Goal: Task Accomplishment & Management: Complete application form

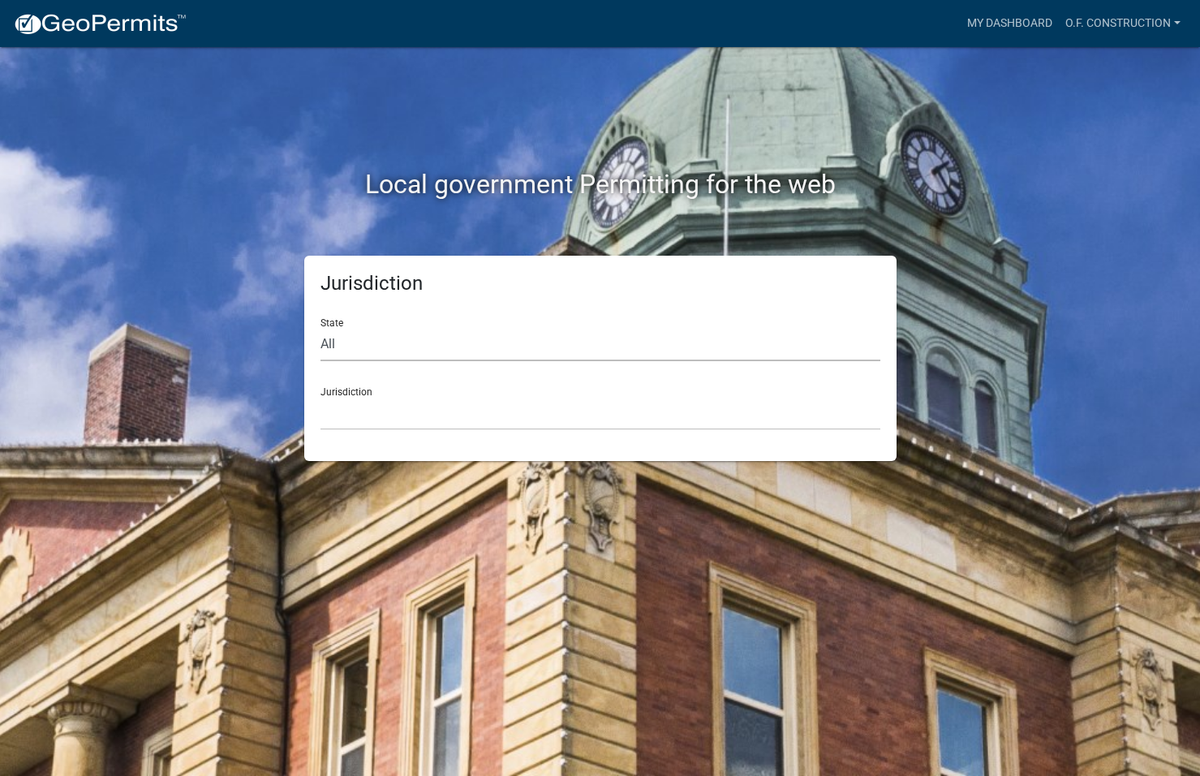
click at [341, 339] on select "All [US_STATE] [US_STATE] [US_STATE] [US_STATE] [US_STATE] [US_STATE] [US_STATE…" at bounding box center [601, 344] width 560 height 33
select select "[US_STATE]"
click at [321, 328] on select "All [US_STATE] [US_STATE] [US_STATE] [US_STATE] [US_STATE] [US_STATE] [US_STATE…" at bounding box center [601, 344] width 560 height 33
click at [367, 402] on select "[GEOGRAPHIC_DATA], [US_STATE][PERSON_NAME][GEOGRAPHIC_DATA], [US_STATE][PERSON_…" at bounding box center [601, 413] width 560 height 33
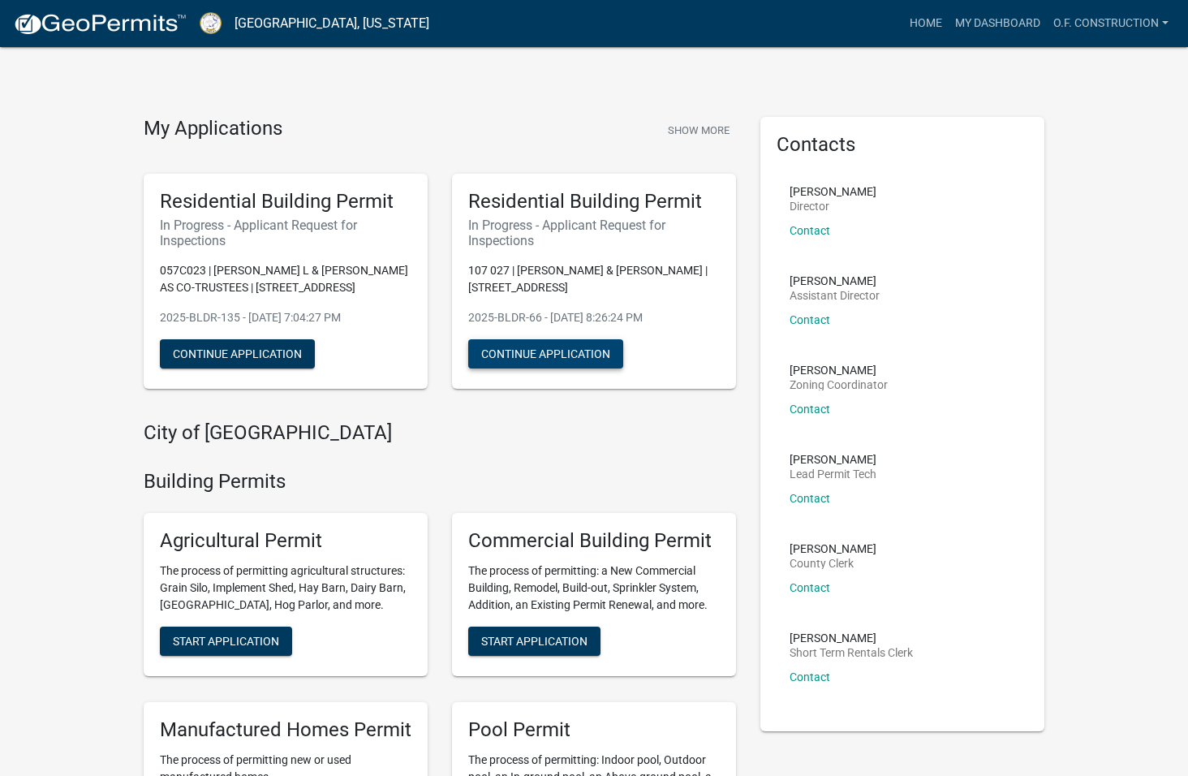
click at [537, 358] on button "Continue Application" at bounding box center [545, 353] width 155 height 29
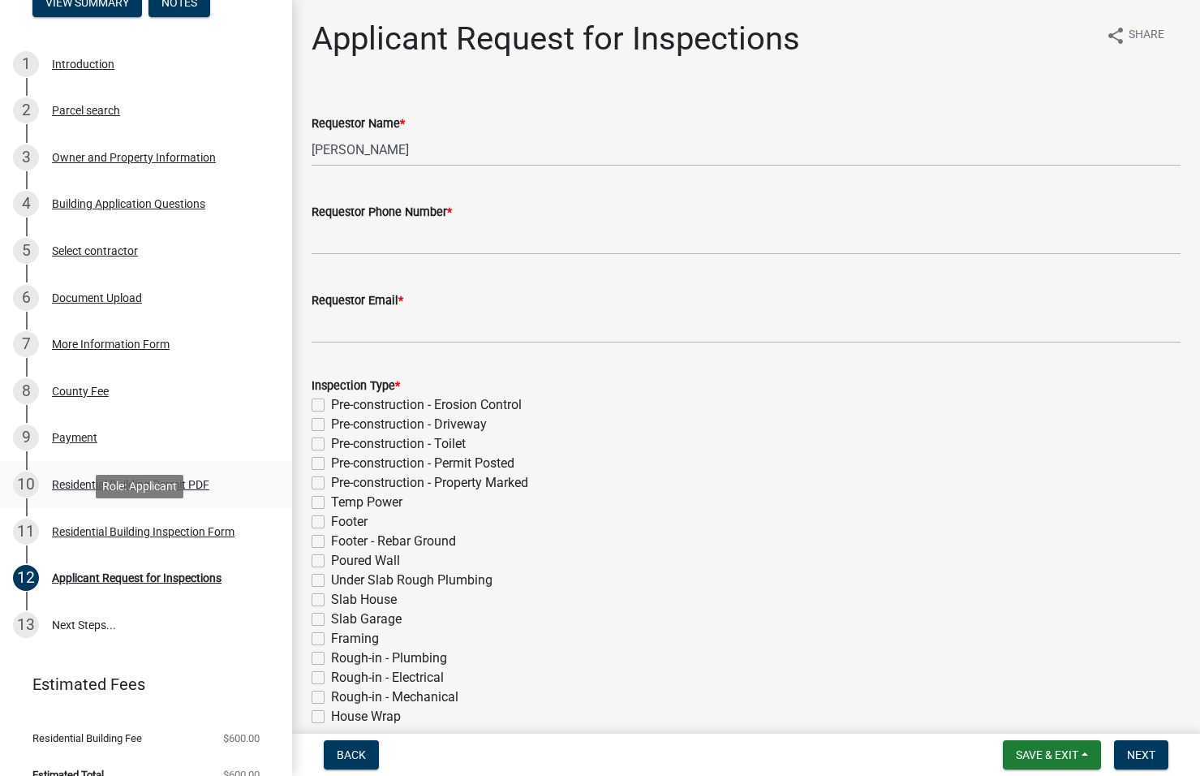
scroll to position [225, 0]
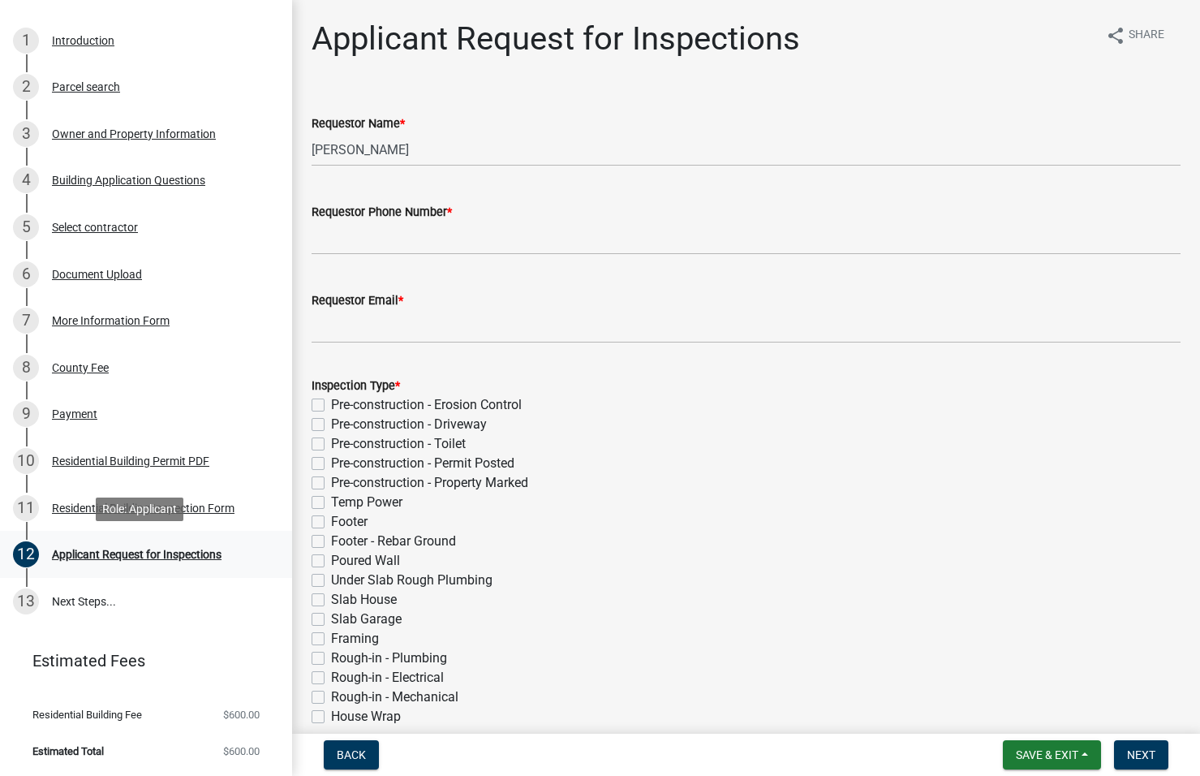
click at [131, 556] on div "Applicant Request for Inspections" at bounding box center [137, 554] width 170 height 11
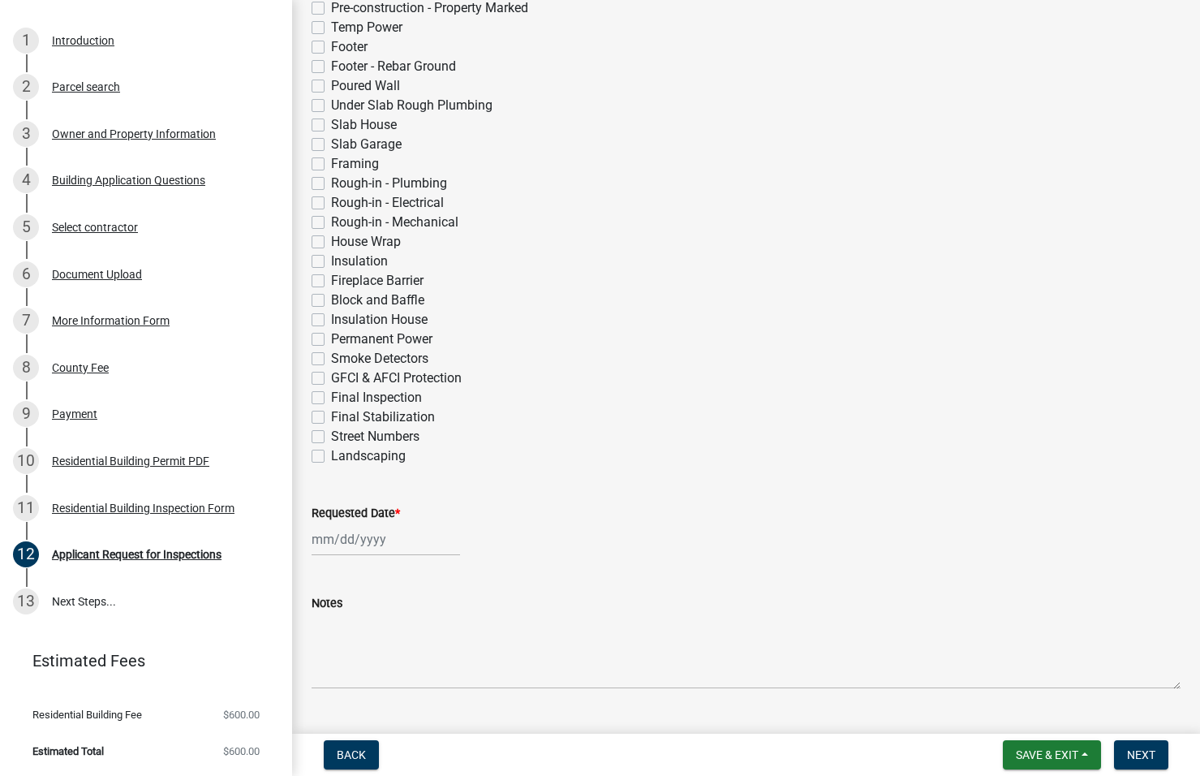
scroll to position [513, 0]
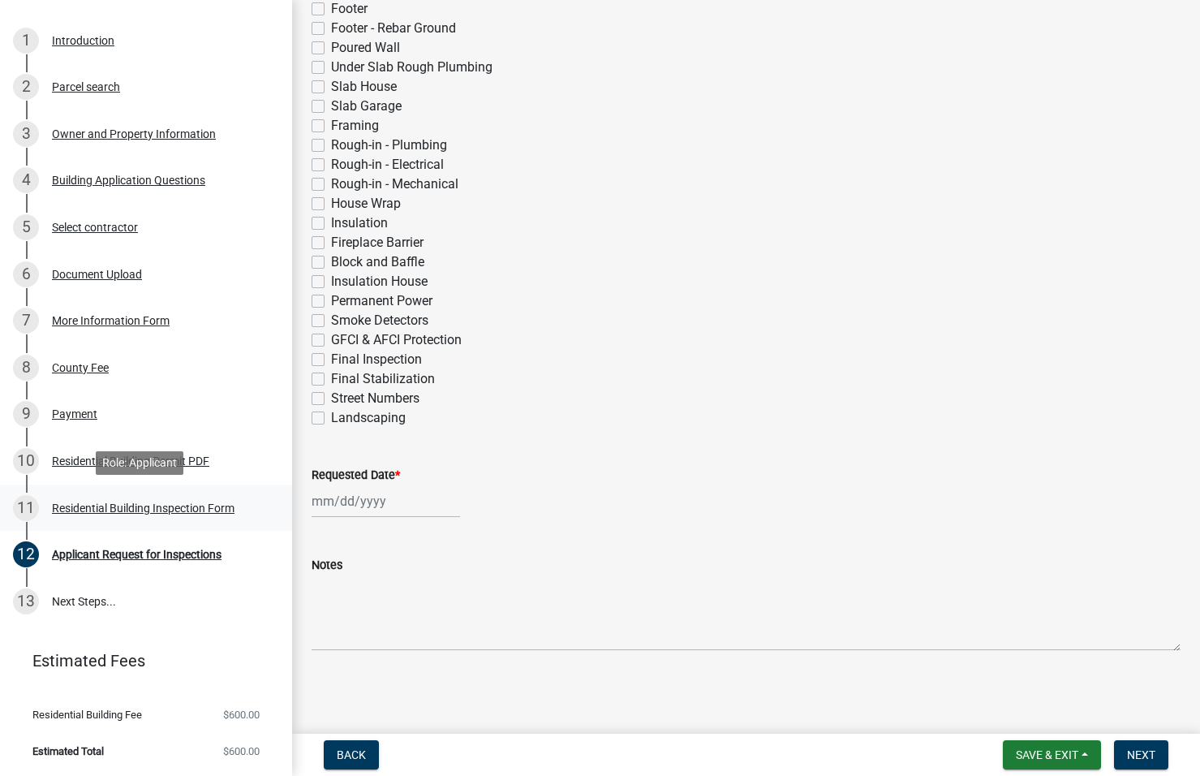
click at [143, 511] on div "Residential Building Inspection Form" at bounding box center [143, 507] width 183 height 11
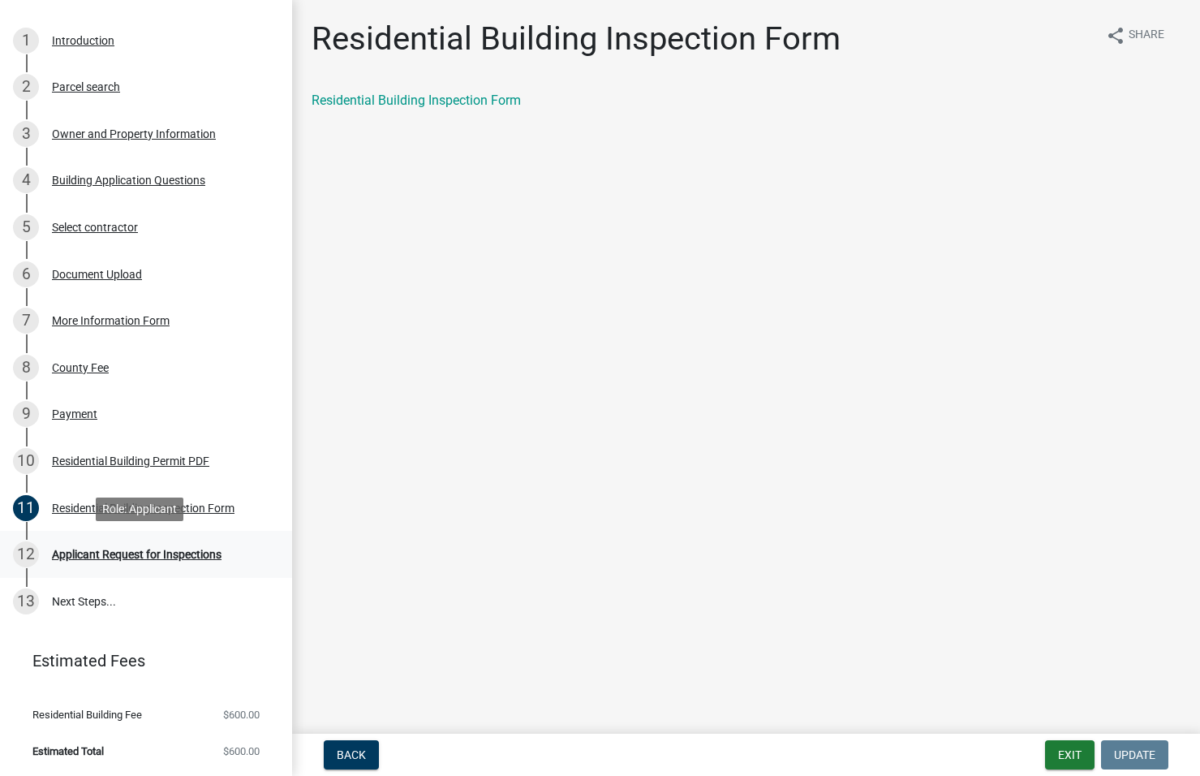
click at [131, 550] on div "Applicant Request for Inspections" at bounding box center [137, 554] width 170 height 11
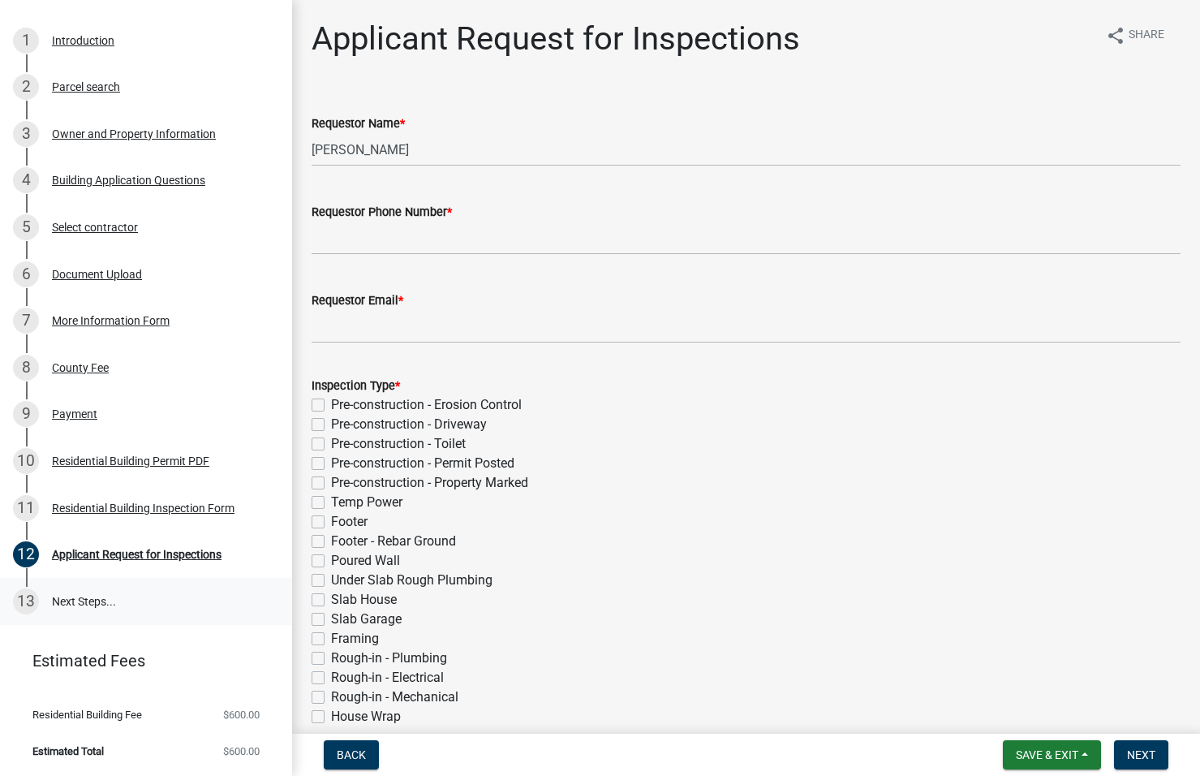
click at [83, 606] on link "13 Next Steps..." at bounding box center [146, 601] width 292 height 47
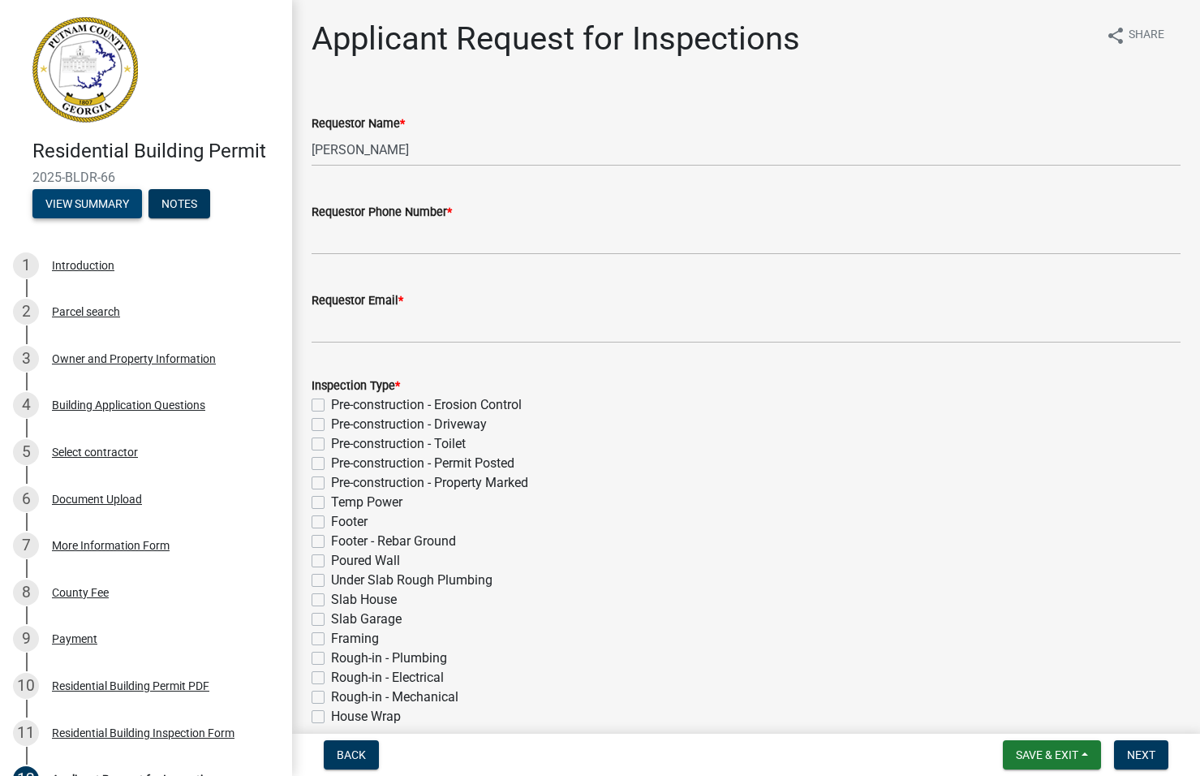
click at [84, 205] on button "View Summary" at bounding box center [87, 203] width 110 height 29
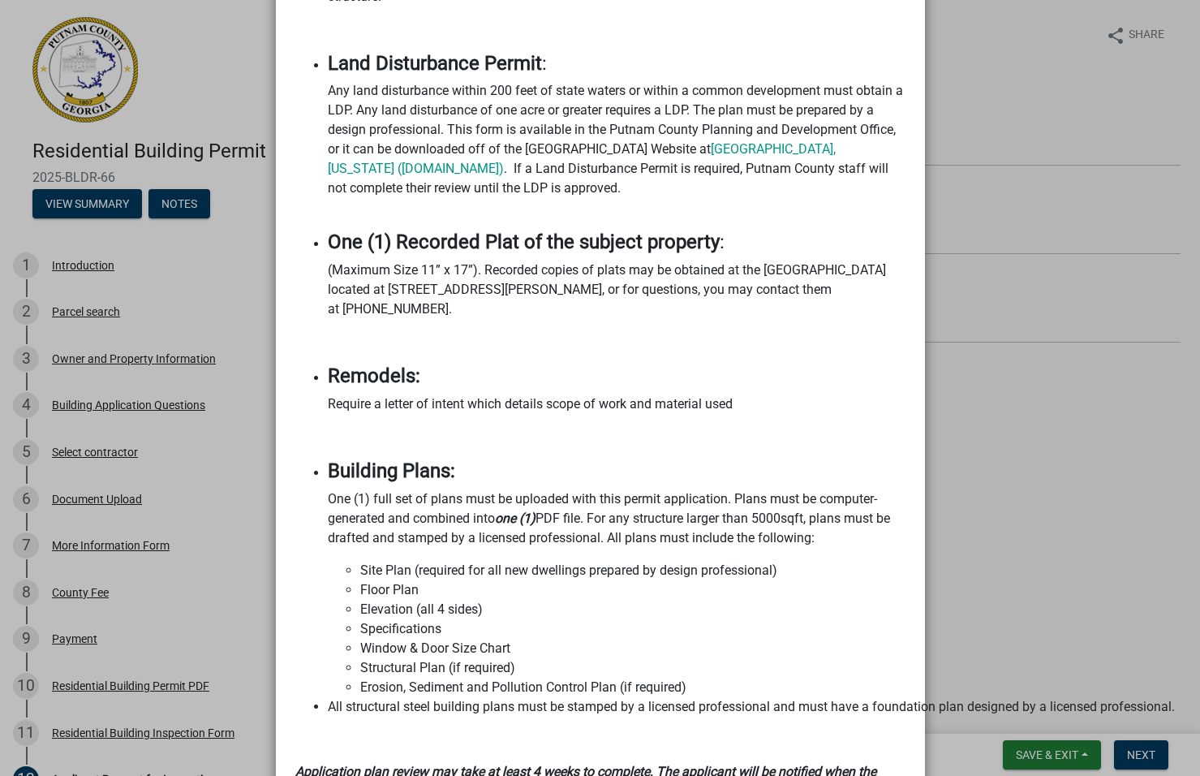
scroll to position [1867, 0]
